Goal: Information Seeking & Learning: Find specific fact

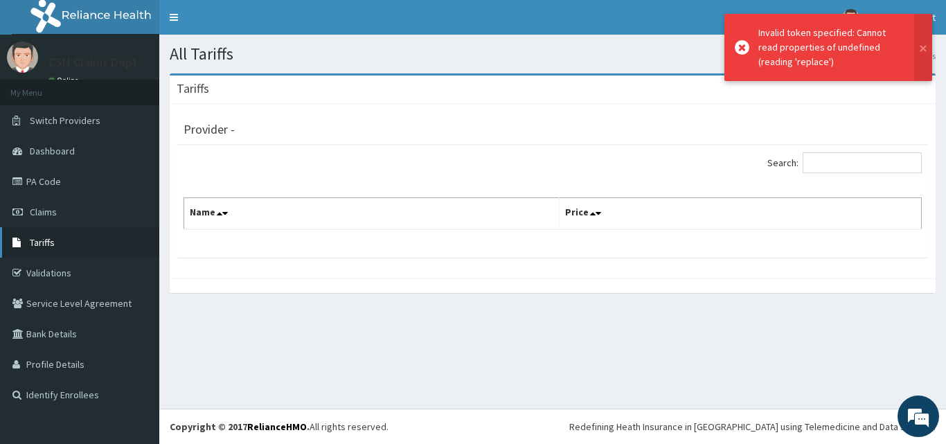
click at [46, 243] on span "Tariffs" at bounding box center [42, 242] width 25 height 12
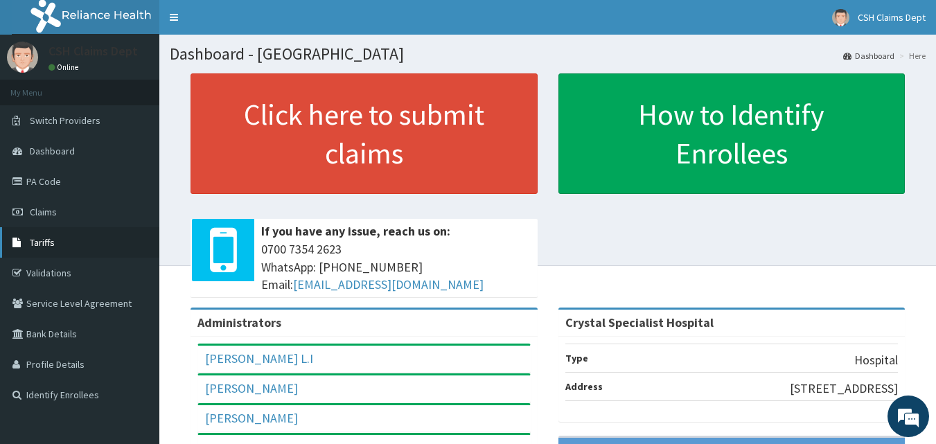
click at [51, 233] on link "Tariffs" at bounding box center [79, 242] width 159 height 30
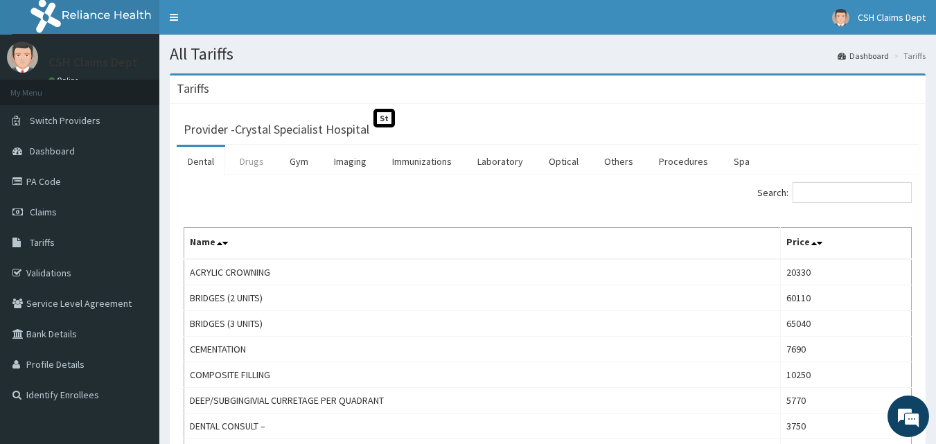
click at [253, 161] on link "Drugs" at bounding box center [252, 161] width 46 height 29
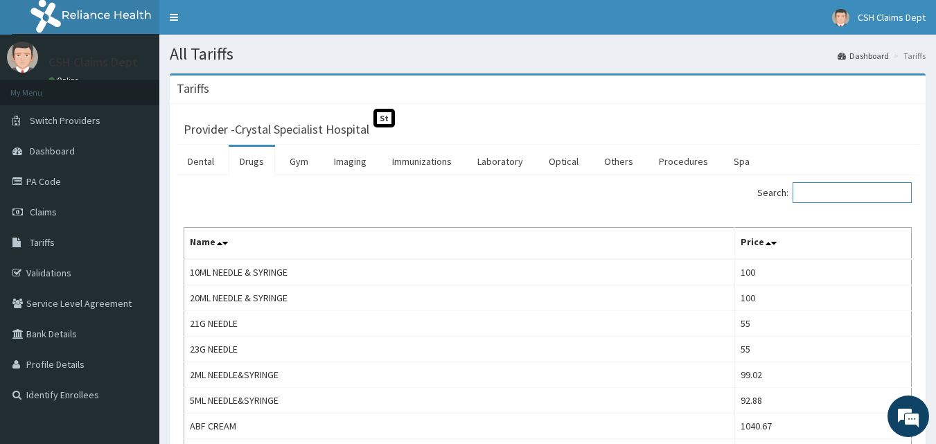
click at [822, 190] on input "Search:" at bounding box center [851, 192] width 119 height 21
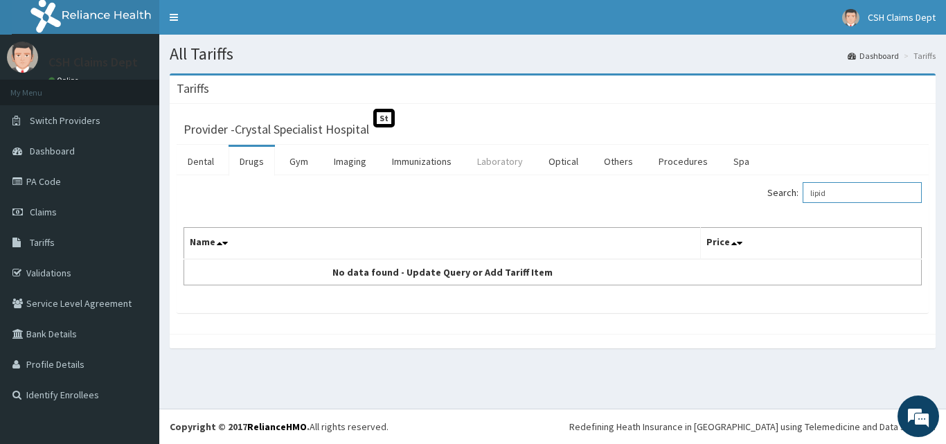
type input "lipid"
click at [500, 163] on link "Laboratory" at bounding box center [500, 161] width 68 height 29
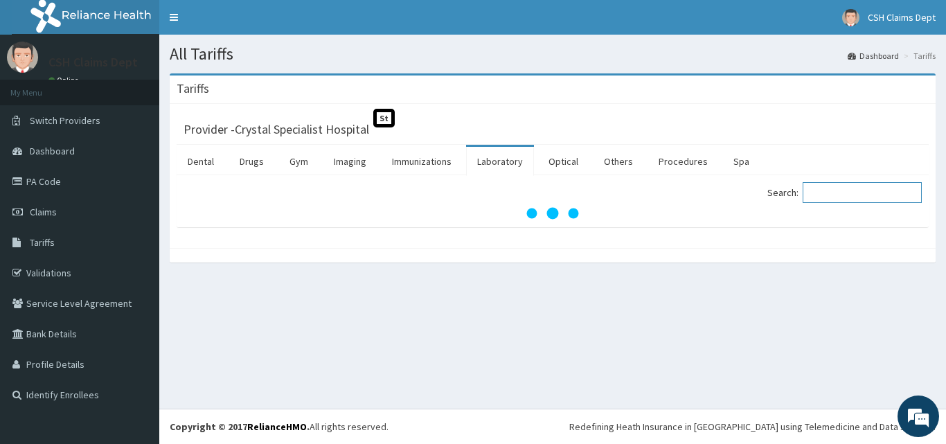
click at [835, 195] on input "Search:" at bounding box center [862, 192] width 119 height 21
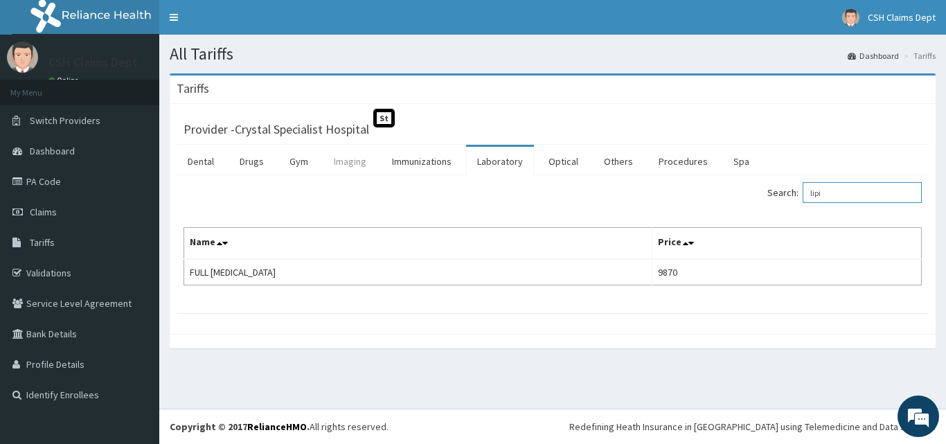
type input "lipi"
drag, startPoint x: 366, startPoint y: 159, endPoint x: 373, endPoint y: 159, distance: 7.7
click at [365, 159] on link "Imaging" at bounding box center [350, 161] width 55 height 29
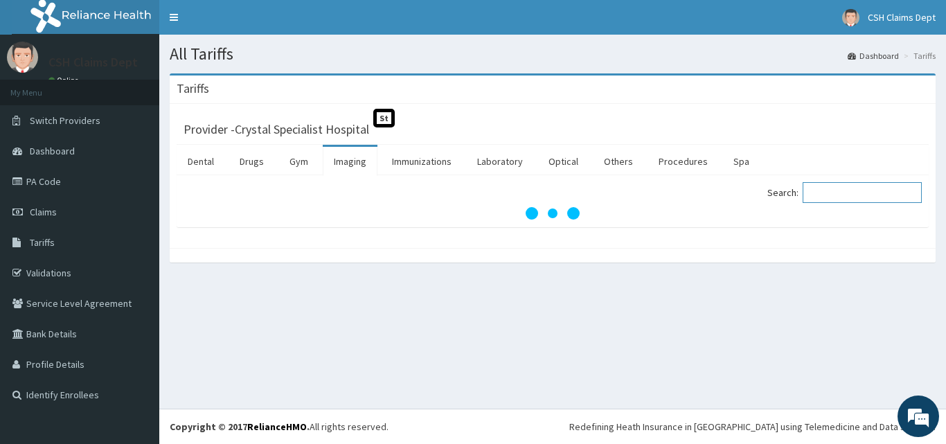
drag, startPoint x: 856, startPoint y: 194, endPoint x: 861, endPoint y: 181, distance: 13.4
click at [856, 194] on input "Search:" at bounding box center [862, 192] width 119 height 21
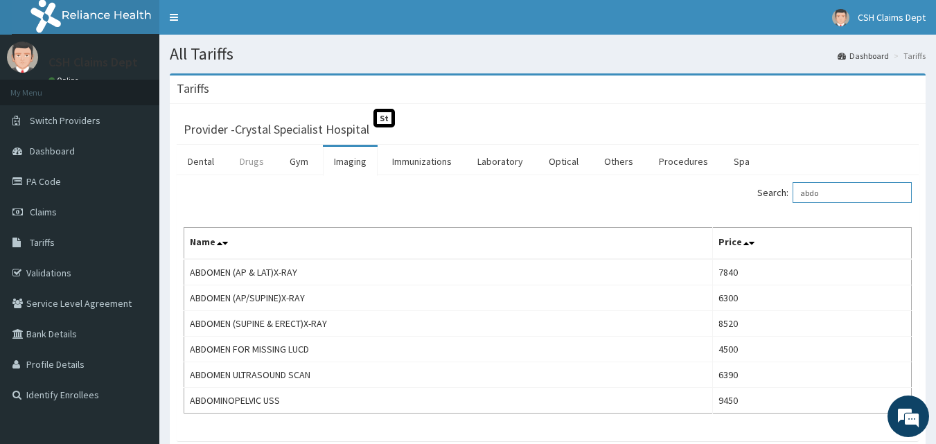
type input "abdo"
click at [247, 159] on link "Drugs" at bounding box center [252, 161] width 46 height 29
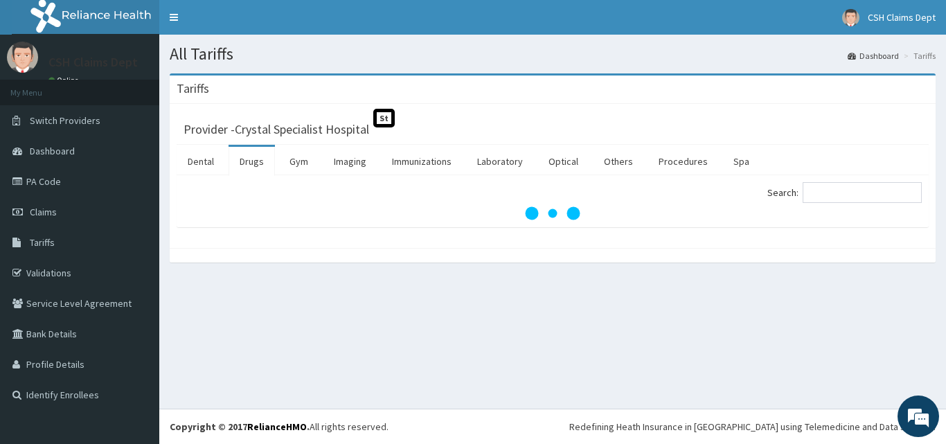
click at [850, 181] on div "Search:" at bounding box center [553, 201] width 752 height 52
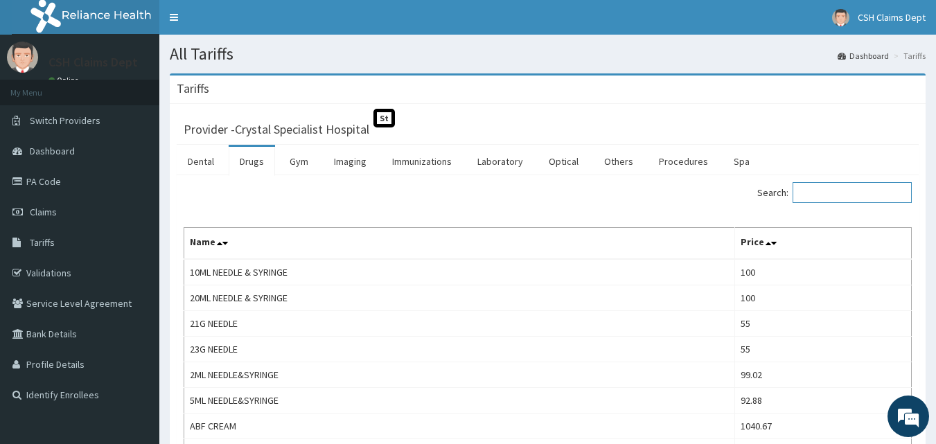
click at [824, 191] on input "Search:" at bounding box center [851, 192] width 119 height 21
click at [823, 191] on input "Search:" at bounding box center [851, 192] width 119 height 21
click at [824, 191] on input "Search:" at bounding box center [851, 192] width 119 height 21
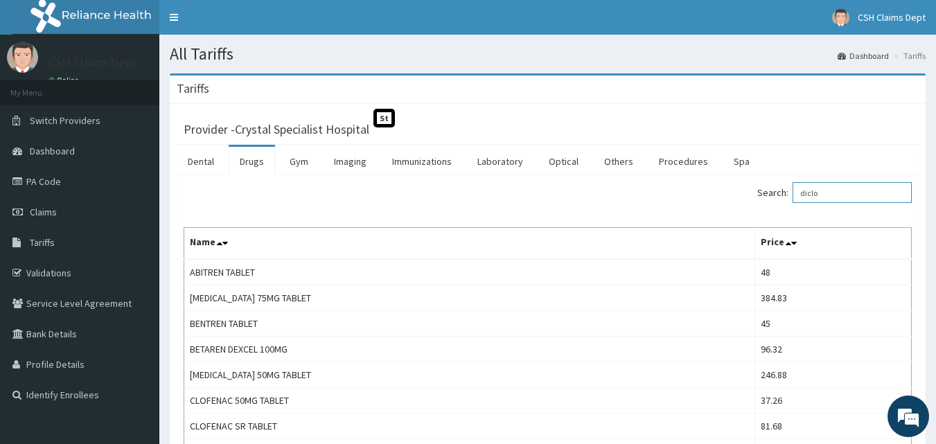
drag, startPoint x: 853, startPoint y: 189, endPoint x: 736, endPoint y: 196, distance: 117.3
click at [736, 196] on div "Search: diclo" at bounding box center [735, 194] width 354 height 24
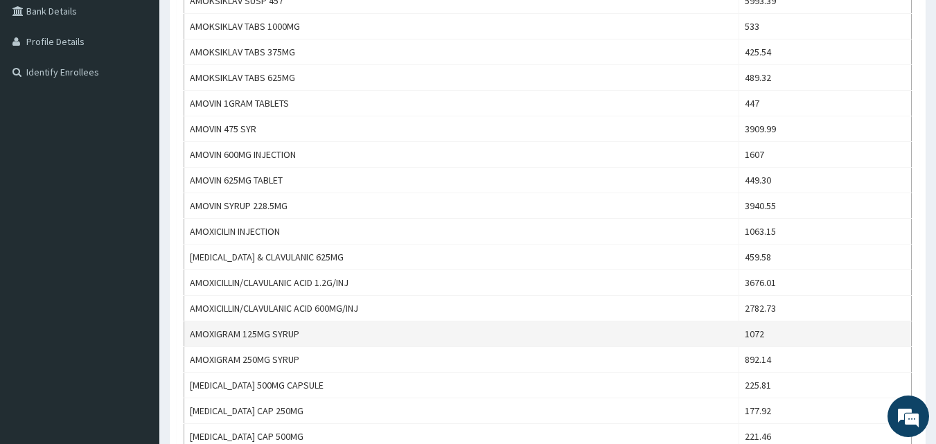
scroll to position [346, 0]
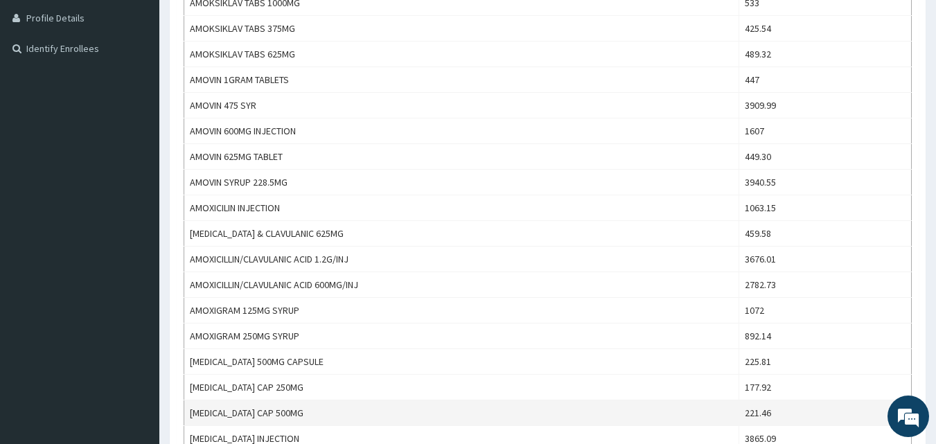
type input "amox"
click at [269, 414] on td "AMOXIL CAP 500MG" at bounding box center [461, 413] width 555 height 26
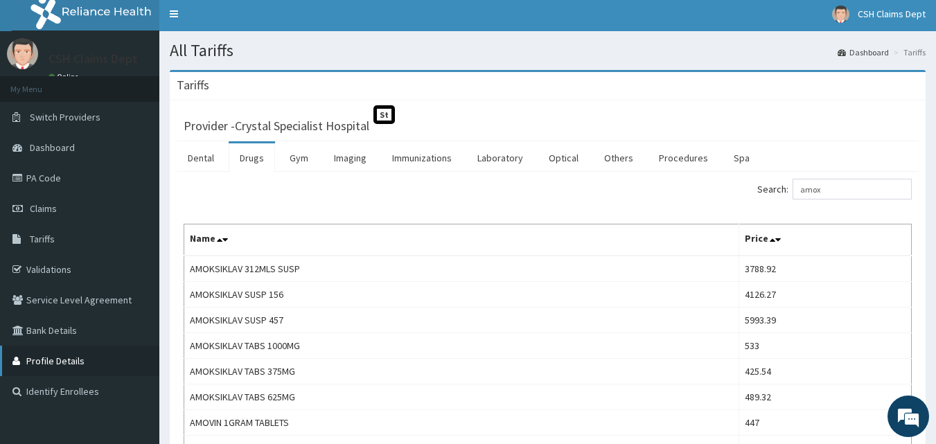
scroll to position [0, 0]
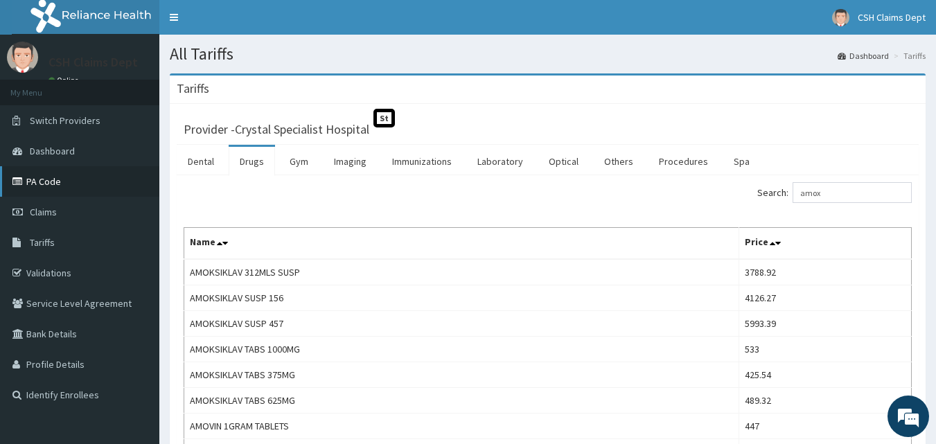
click at [49, 184] on link "PA Code" at bounding box center [79, 181] width 159 height 30
